Goal: Task Accomplishment & Management: Use online tool/utility

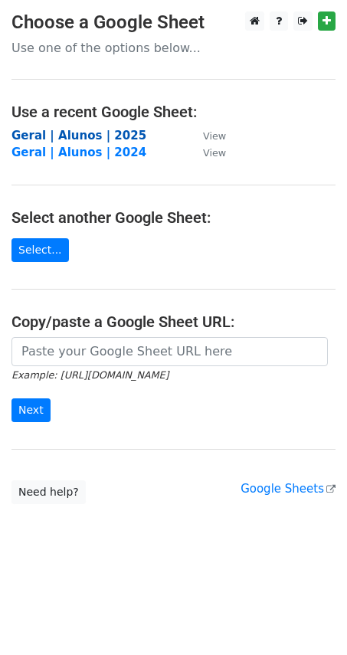
click at [119, 134] on strong "Geral | Alunos | 2025" at bounding box center [78, 136] width 135 height 14
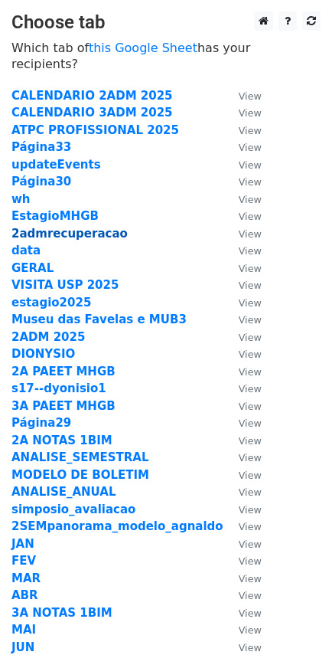
click at [73, 227] on strong "2admrecuperacao" at bounding box center [69, 234] width 116 height 14
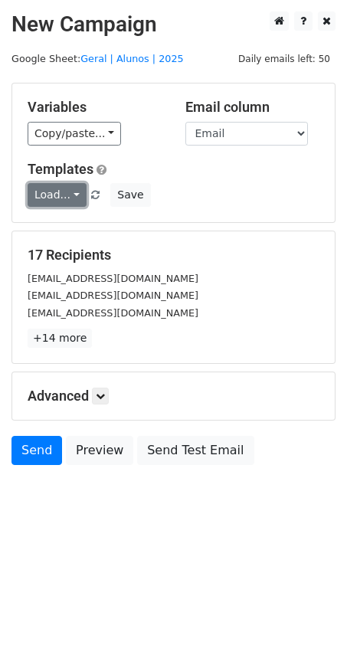
click at [66, 196] on link "Load..." at bounding box center [57, 195] width 59 height 24
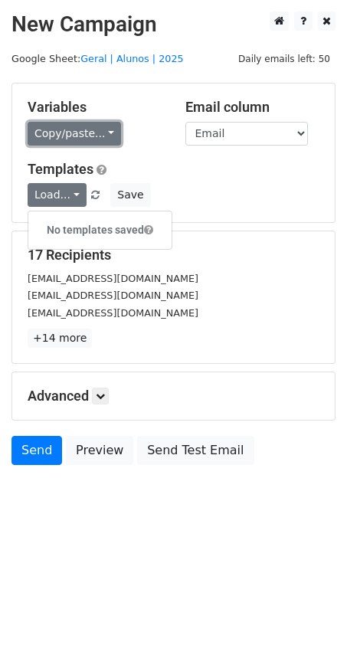
click at [104, 125] on link "Copy/paste..." at bounding box center [74, 134] width 93 height 24
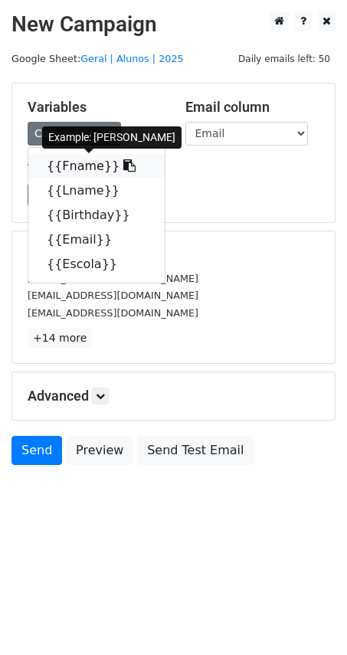
click at [99, 168] on link "{{Fname}}" at bounding box center [96, 166] width 136 height 25
